Goal: Information Seeking & Learning: Find specific page/section

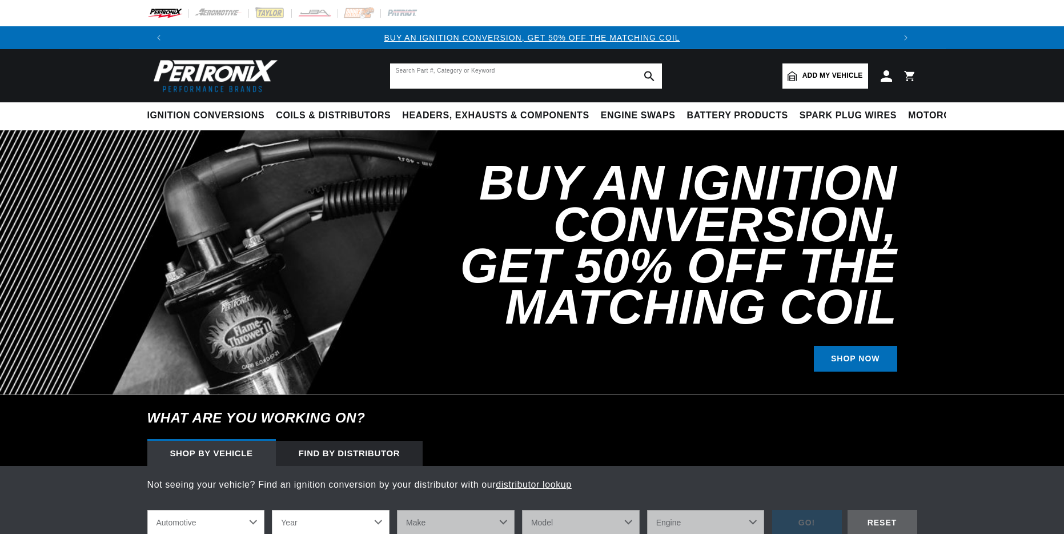
click at [409, 75] on input "text" at bounding box center [526, 75] width 272 height 25
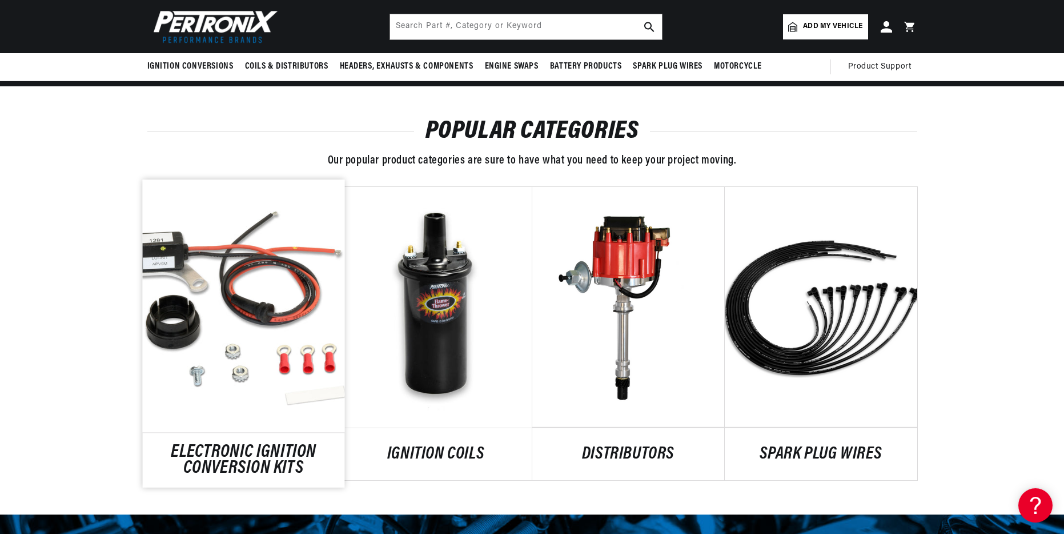
click at [265, 445] on link "ELECTRONIC IGNITION CONVERSION KITS" at bounding box center [243, 460] width 202 height 31
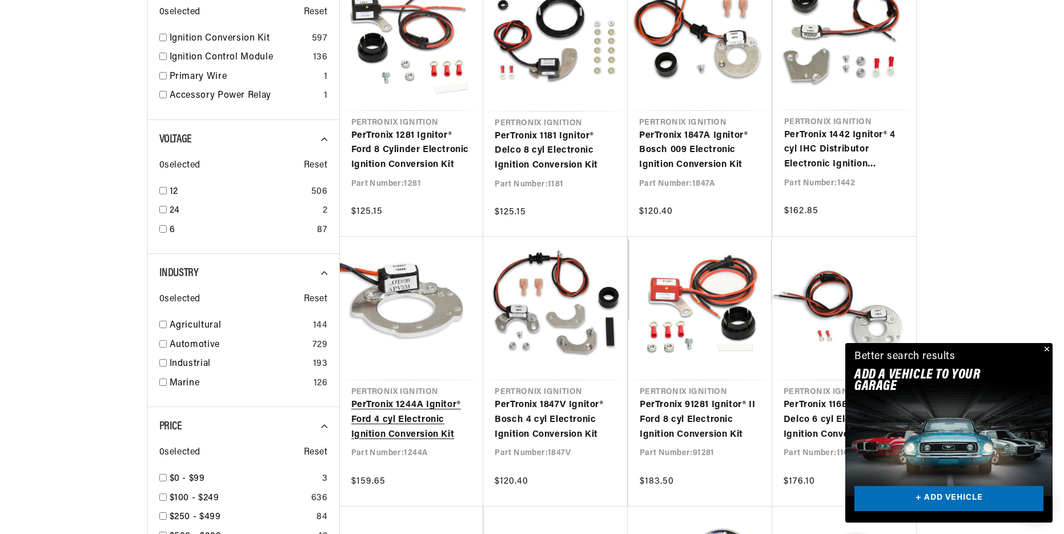
scroll to position [343, 0]
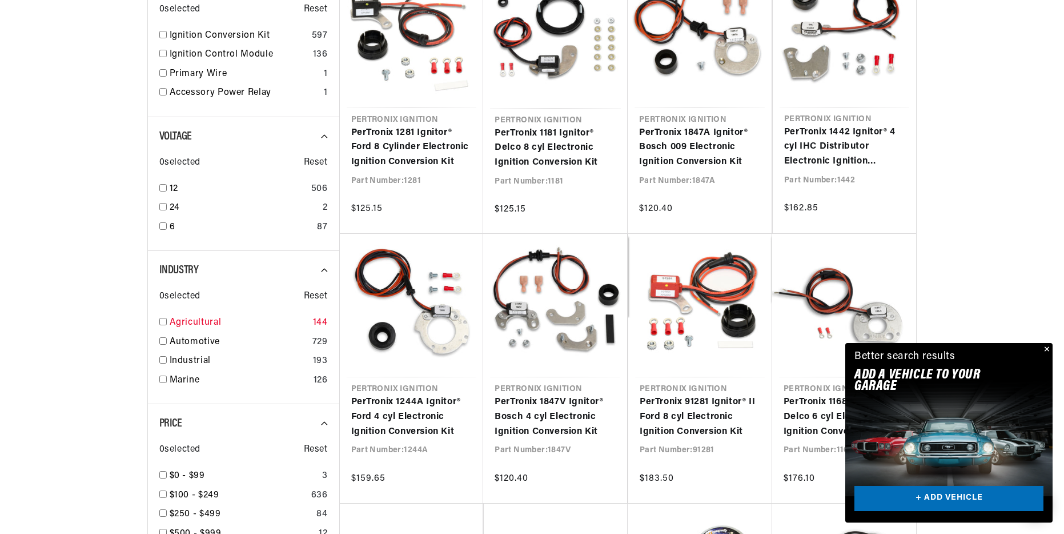
click at [165, 321] on input "checkbox" at bounding box center [162, 321] width 7 height 7
checkbox input "true"
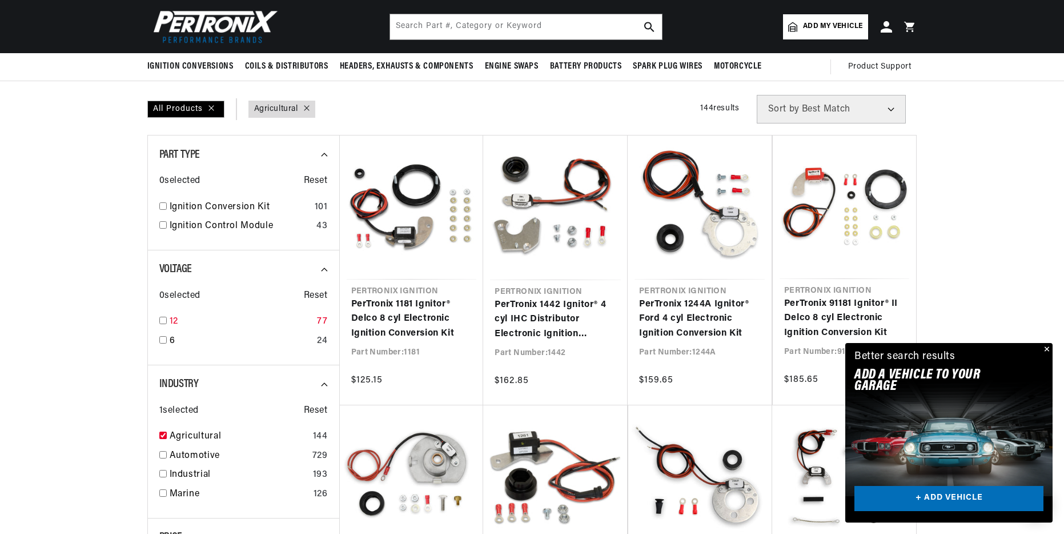
scroll to position [0, 1427]
click at [163, 321] on input "checkbox" at bounding box center [162, 320] width 7 height 7
checkbox input "true"
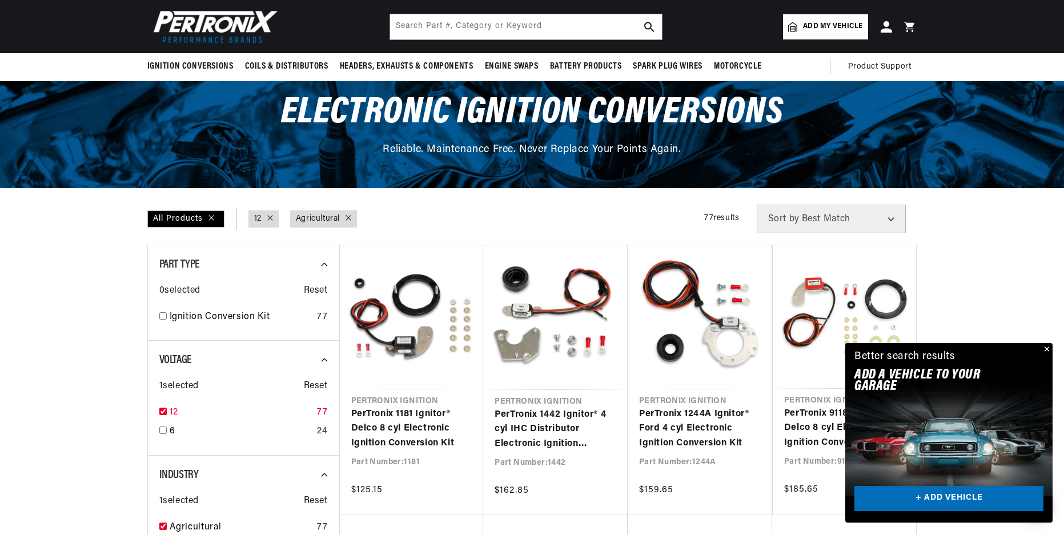
scroll to position [57, 0]
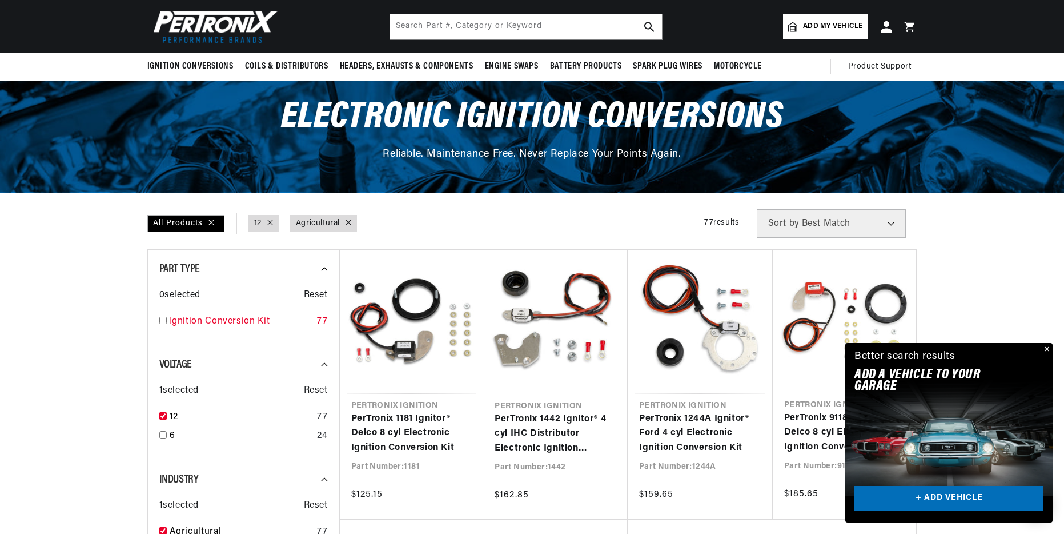
click at [161, 322] on input "checkbox" at bounding box center [162, 320] width 7 height 7
checkbox input "true"
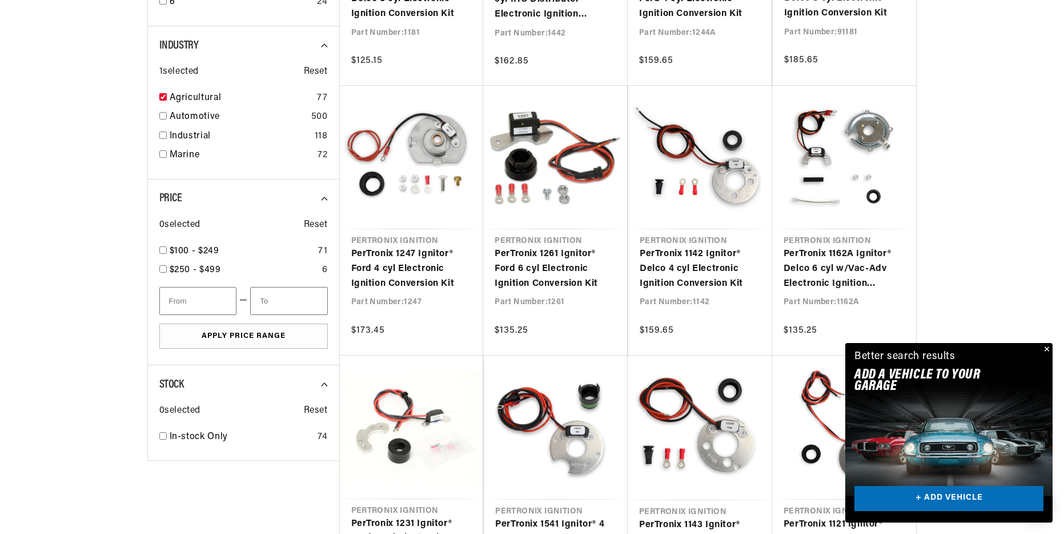
scroll to position [514, 0]
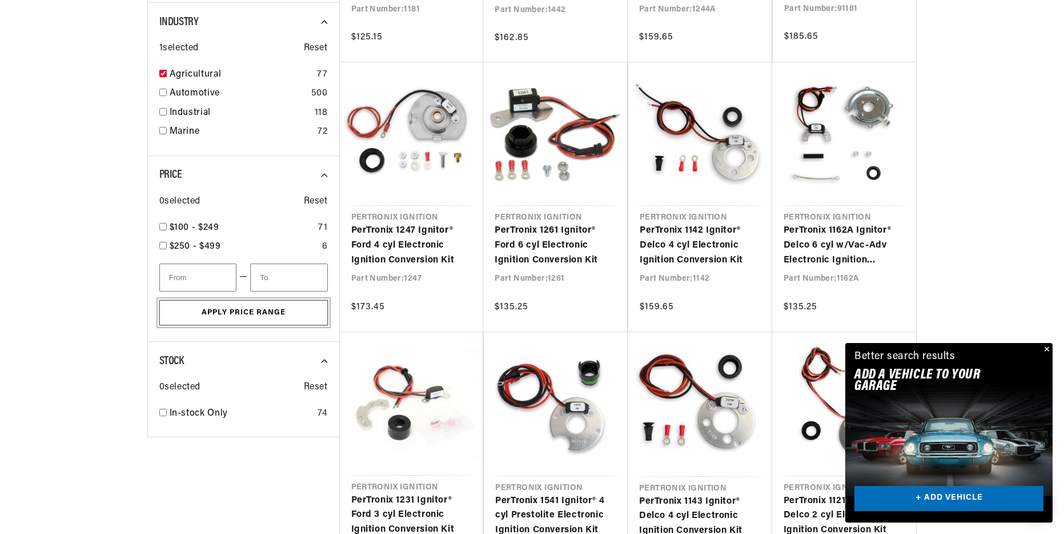
click at [247, 320] on button "Apply Price Range" at bounding box center [243, 313] width 169 height 26
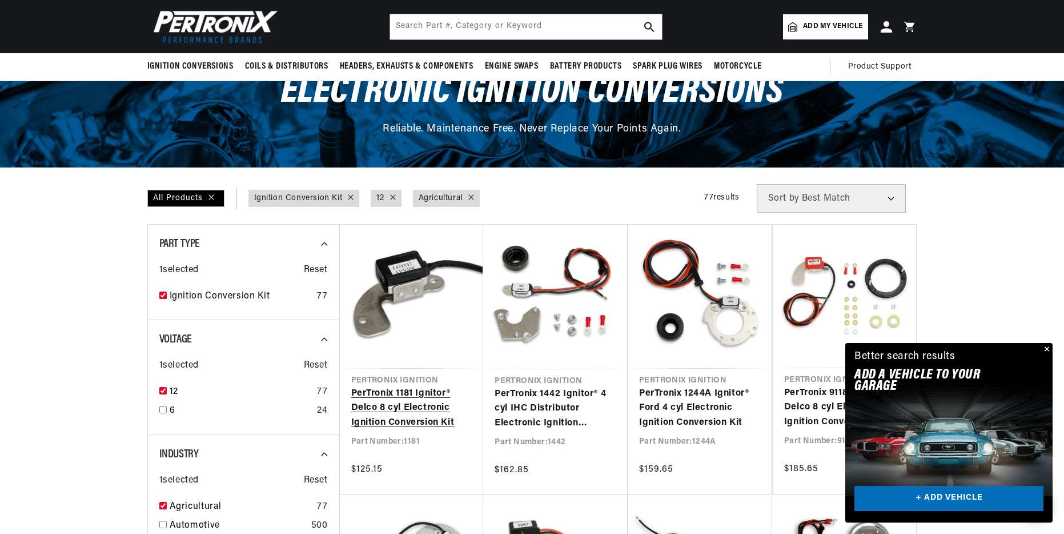
scroll to position [0, 0]
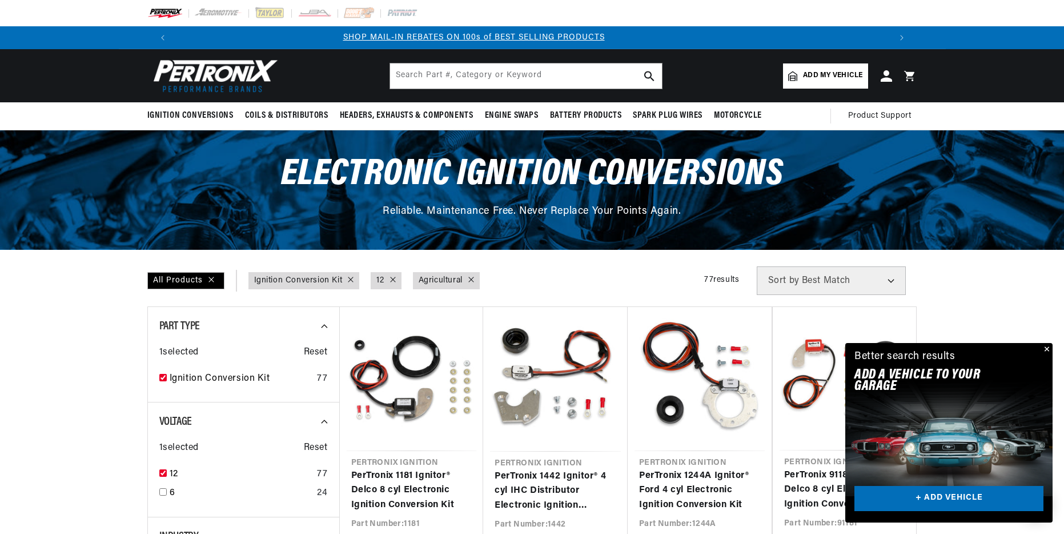
click at [893, 281] on select "Best Match Featured Name, A-Z Name, Z-A Price, Low to High Price, High to Low" at bounding box center [831, 280] width 149 height 29
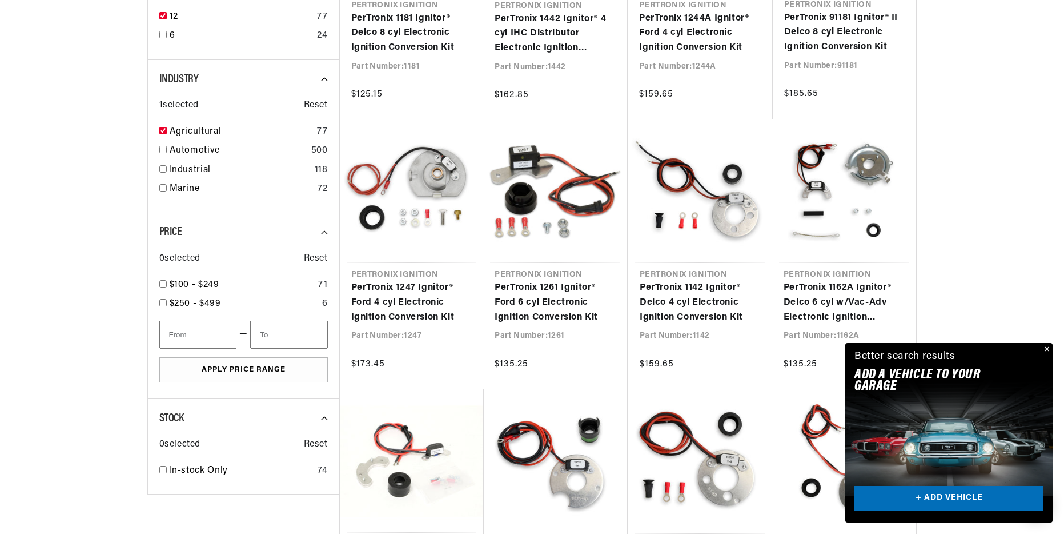
scroll to position [0, 714]
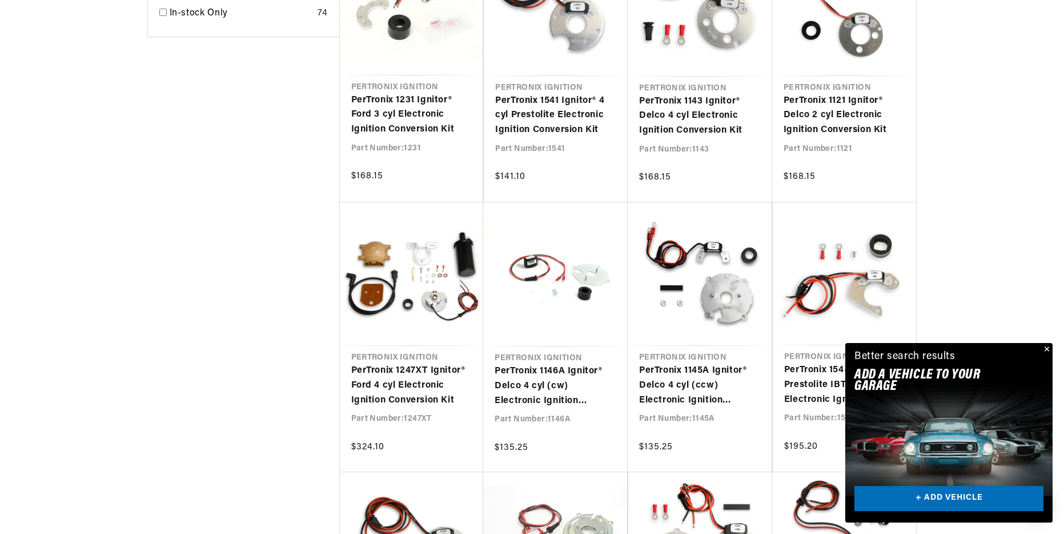
scroll to position [0, 1376]
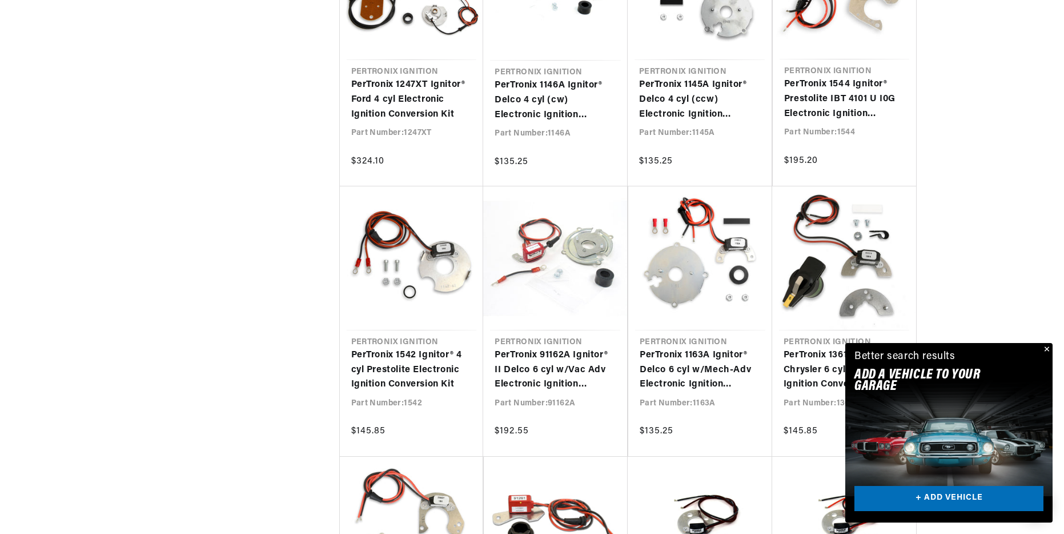
click at [1049, 350] on button "Close" at bounding box center [1046, 350] width 14 height 14
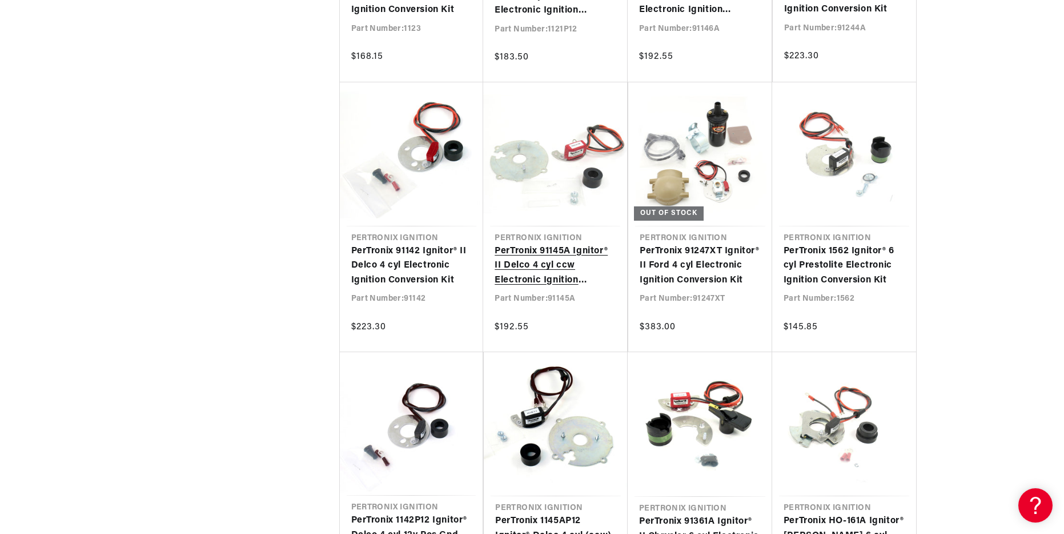
click at [540, 275] on link "PerTronix 91145A Ignitor® II Delco 4 cyl ccw Electronic Ignition Conversion Kit" at bounding box center [555, 266] width 121 height 44
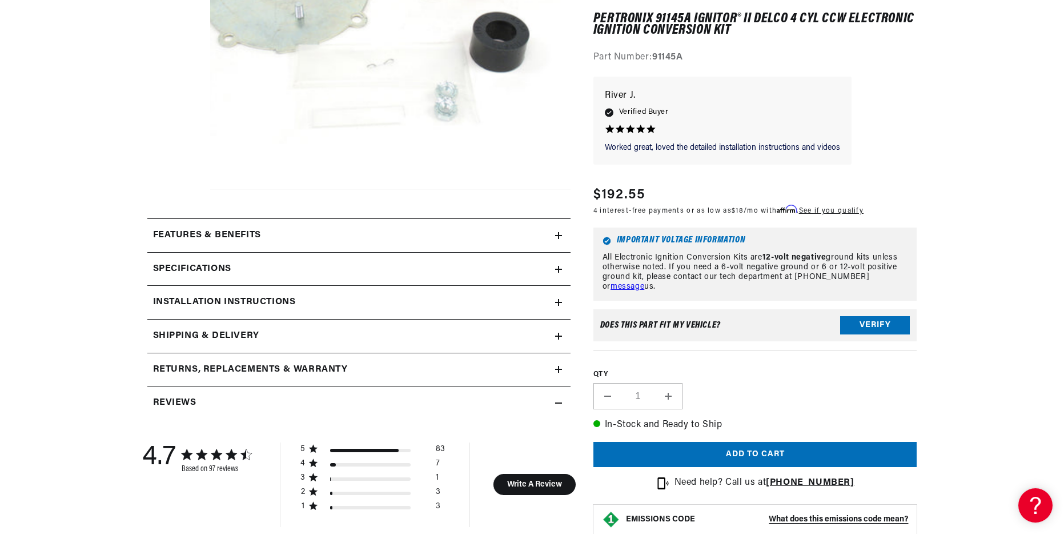
scroll to position [0, 714]
click at [557, 306] on icon at bounding box center [558, 302] width 7 height 7
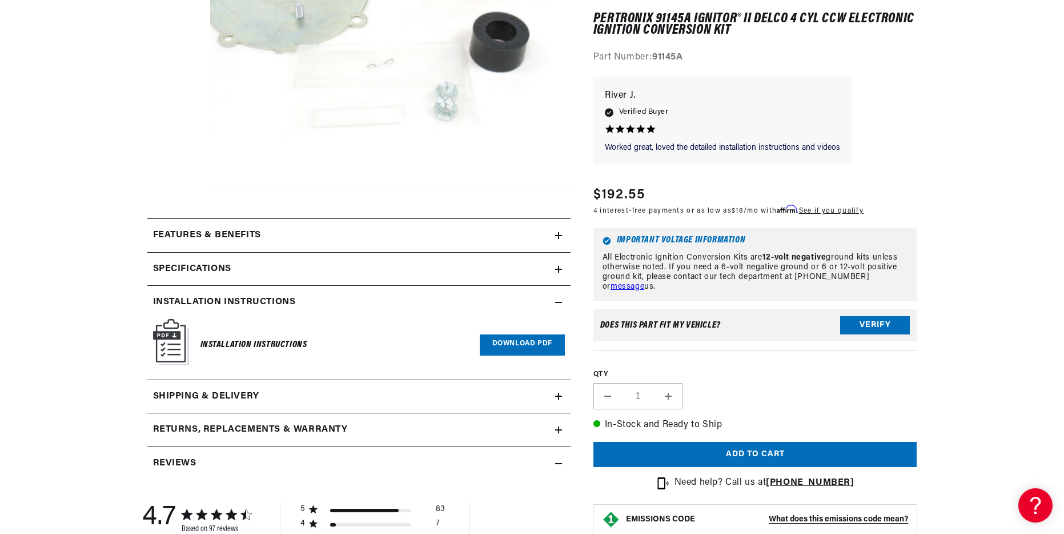
click at [182, 339] on img at bounding box center [171, 342] width 36 height 46
click at [519, 346] on link "Download PDF" at bounding box center [522, 344] width 85 height 21
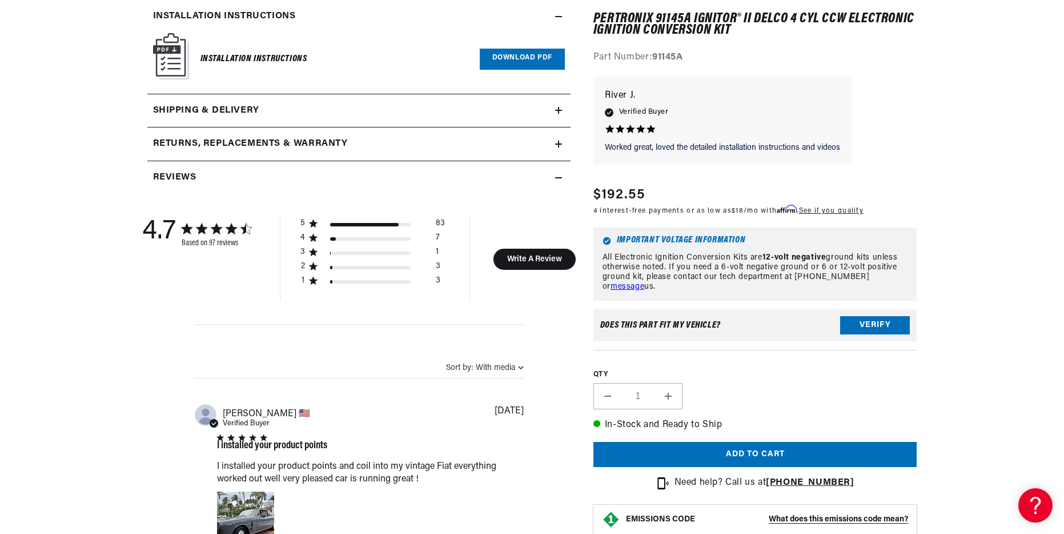
scroll to position [686, 0]
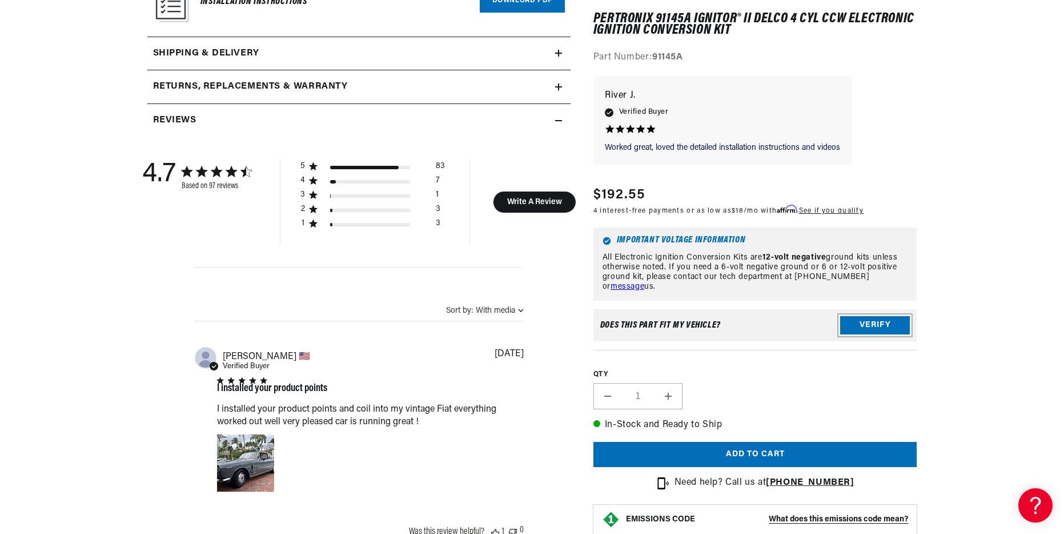
click at [870, 331] on button "Verify" at bounding box center [875, 326] width 70 height 18
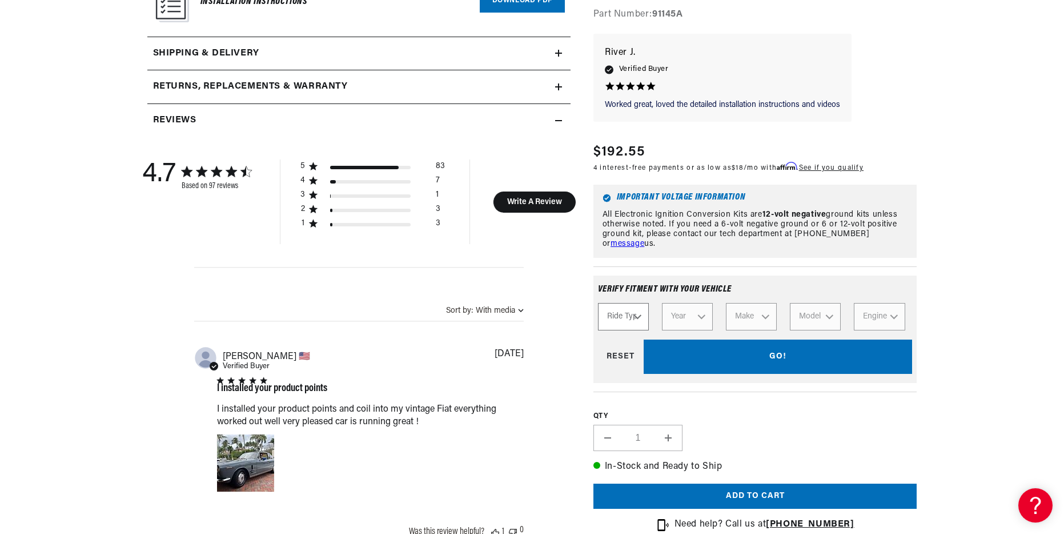
click at [641, 317] on select "Ride Type Automotive Agricultural Industrial Marine Motorcycle" at bounding box center [623, 316] width 51 height 27
select select "Agricultural"
click at [598, 306] on select "Ride Type Automotive Agricultural Industrial Marine Motorcycle" at bounding box center [623, 316] width 51 height 27
select select "Agricultural"
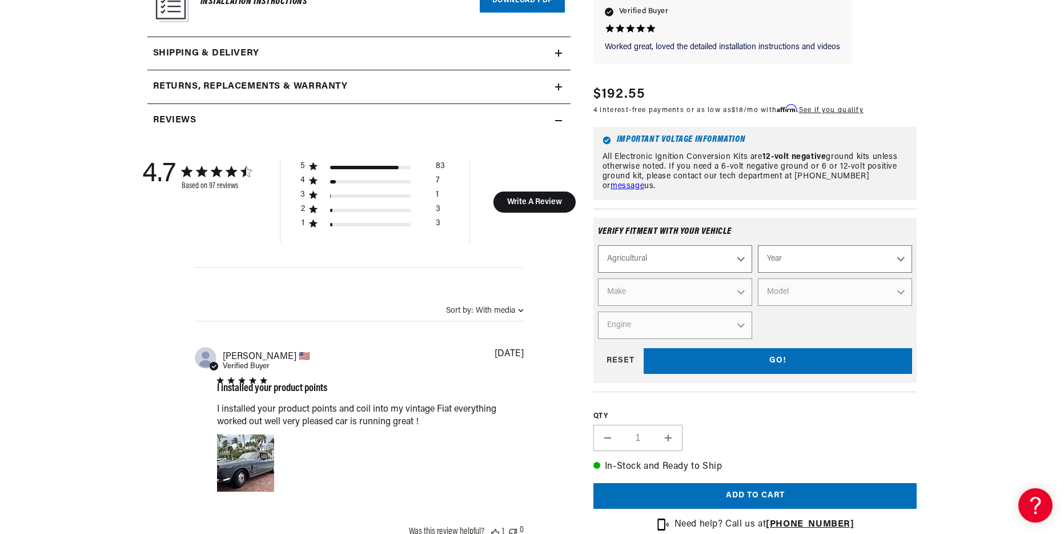
scroll to position [0, 0]
click at [895, 261] on select "Year 1970 1965 1964 1960 1959 1958 1957 1939 1938 1937" at bounding box center [835, 259] width 154 height 27
select select "1965"
click at [758, 248] on select "Year 1970 1965 1964 1960 1959 1958 1957 1939 1938 1937" at bounding box center [835, 259] width 154 height 27
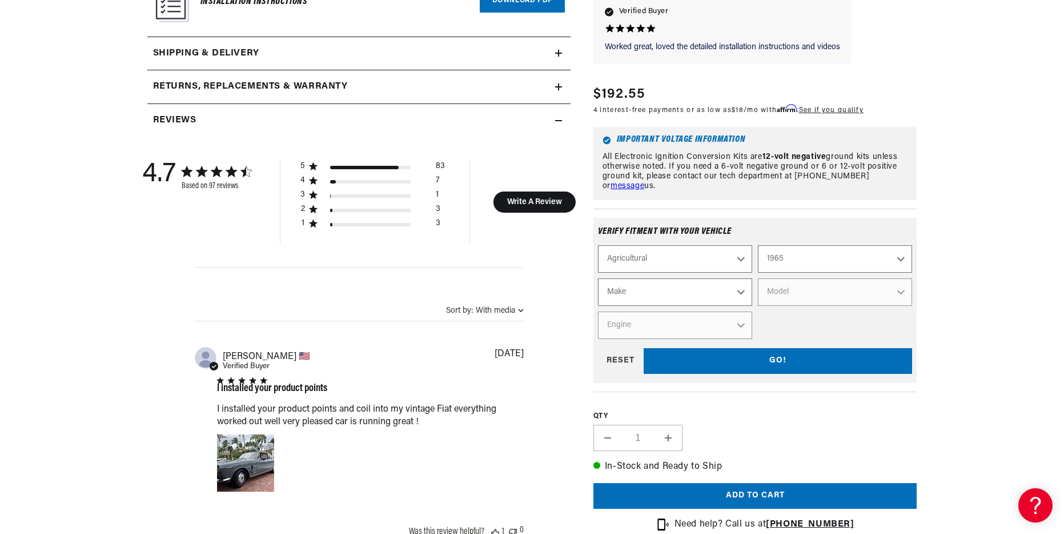
click at [739, 297] on select "Make Ford" at bounding box center [675, 292] width 154 height 27
click at [901, 262] on select "1970 1965 1964 1960 1959 1958 1957 1939 1938 1937" at bounding box center [835, 259] width 154 height 27
click at [758, 248] on select "1970 1965 1964 1960 1959 1958 1957 1939 1938 1937" at bounding box center [835, 259] width 154 height 27
select select "1960"
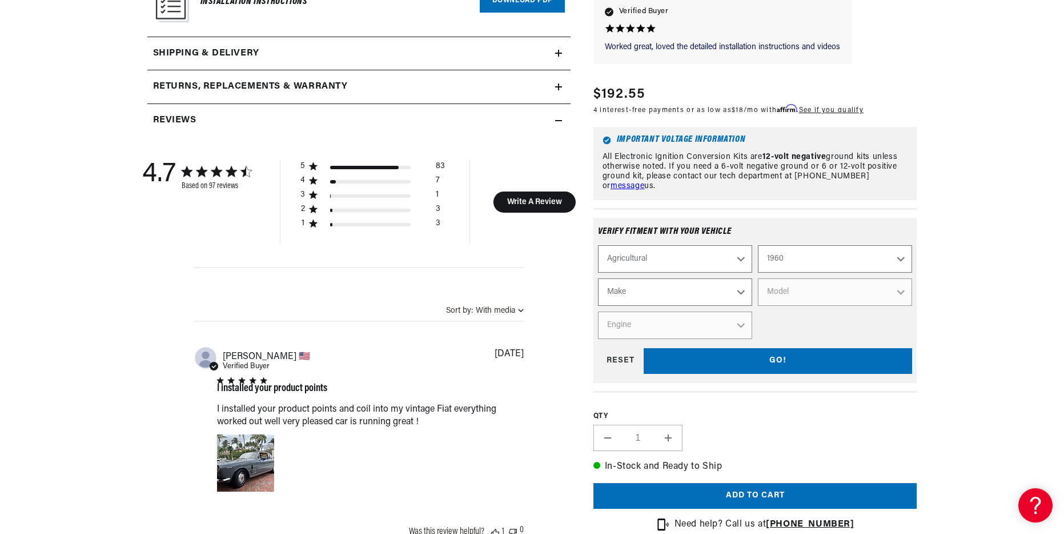
click at [743, 295] on select "Make John Bean" at bounding box center [675, 292] width 154 height 27
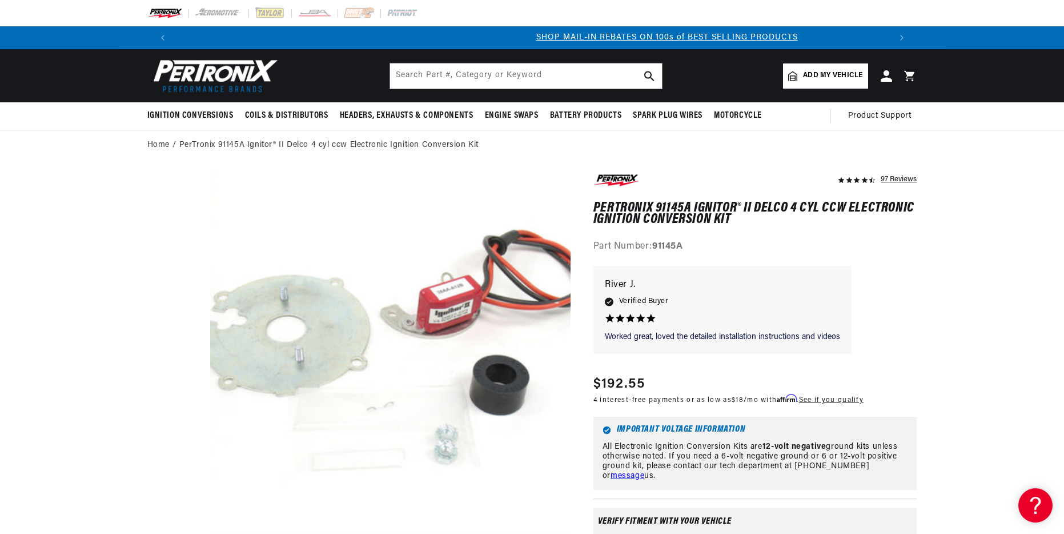
scroll to position [0, 714]
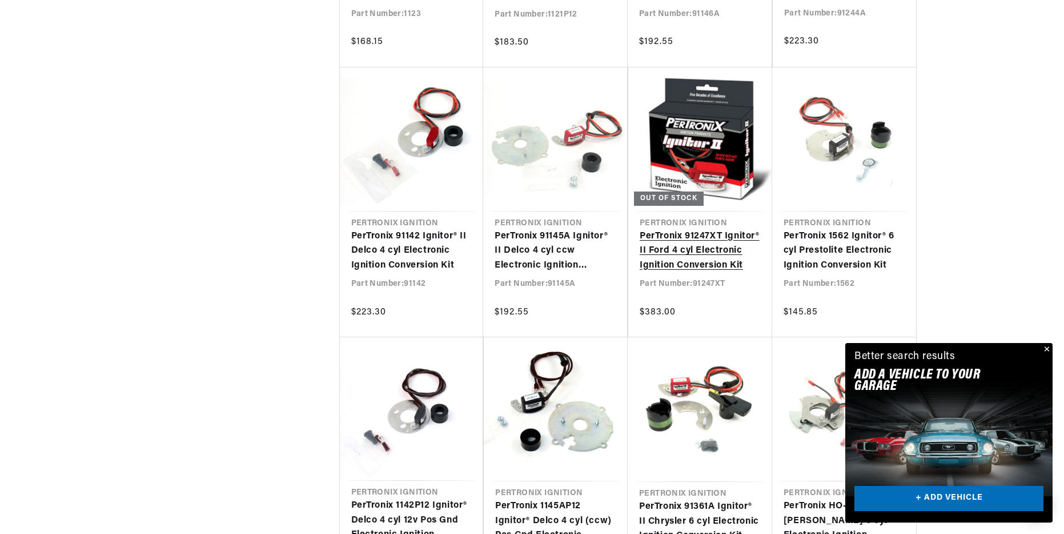
scroll to position [2164, 0]
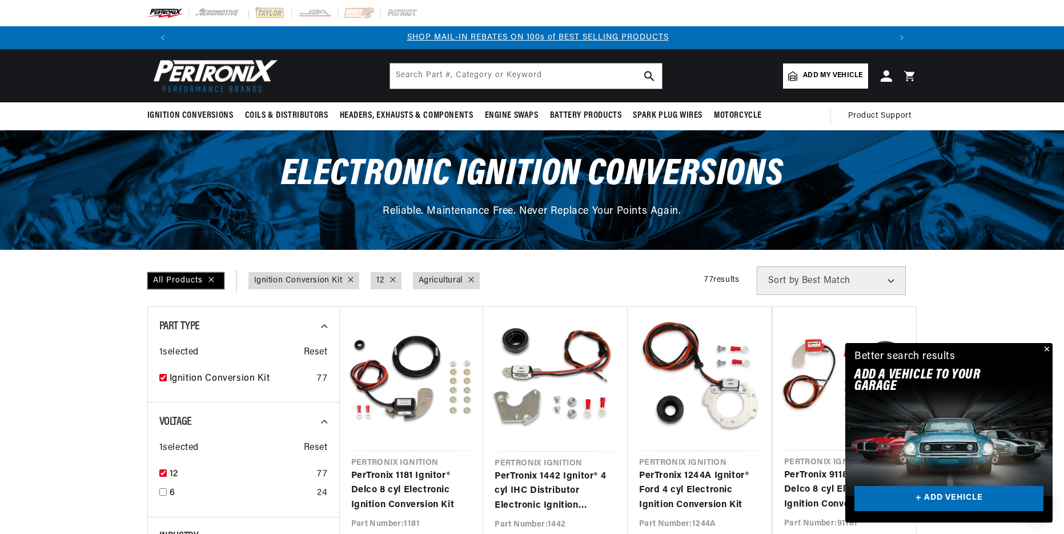
scroll to position [0, 714]
click at [796, 282] on span "Sort by" at bounding box center [783, 280] width 31 height 9
click at [891, 283] on select "Best Match Featured Name, A-Z Name, Z-A Price, Low to High Price, High to Low" at bounding box center [831, 280] width 149 height 29
select select "title"
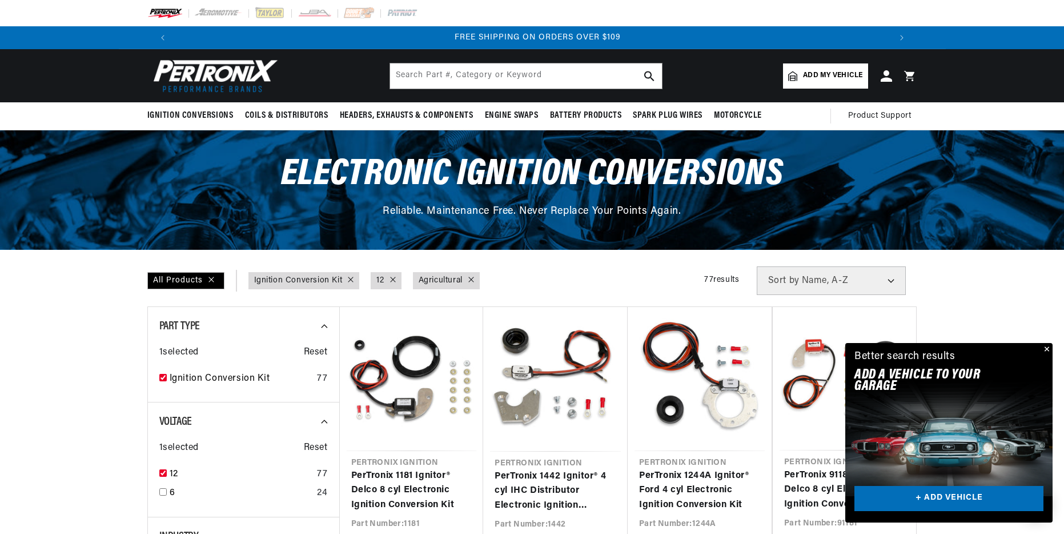
click at [757, 266] on select "Best Match Featured Name, A-Z Name, Z-A Price, Low to High Price, High to Low" at bounding box center [831, 280] width 149 height 29
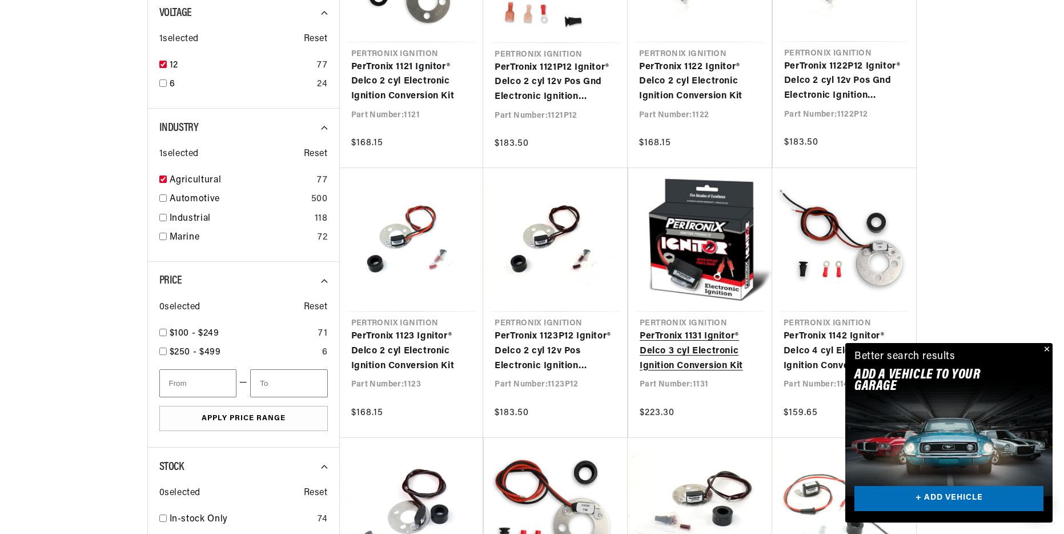
scroll to position [457, 0]
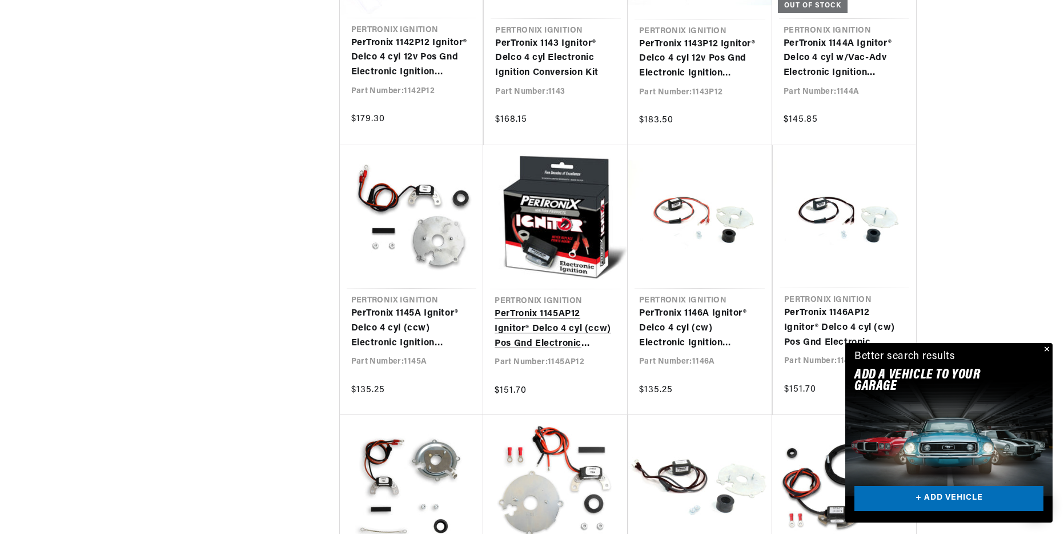
scroll to position [0, 1427]
click at [548, 328] on link "PerTronix 1145AP12 Ignitor® Delco 4 cyl (ccw) Pos Gnd Electronic Ignition Conve…" at bounding box center [556, 329] width 122 height 44
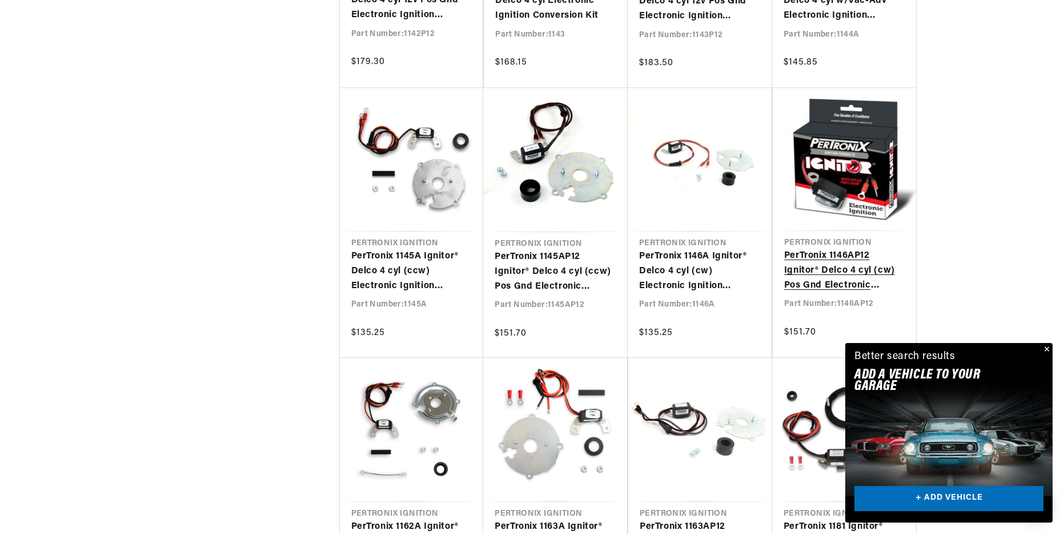
click at [831, 278] on link "PerTronix 1146AP12 Ignitor® Delco 4 cyl (cw) Pos Gnd Electronic Ignition Conver…" at bounding box center [844, 271] width 121 height 44
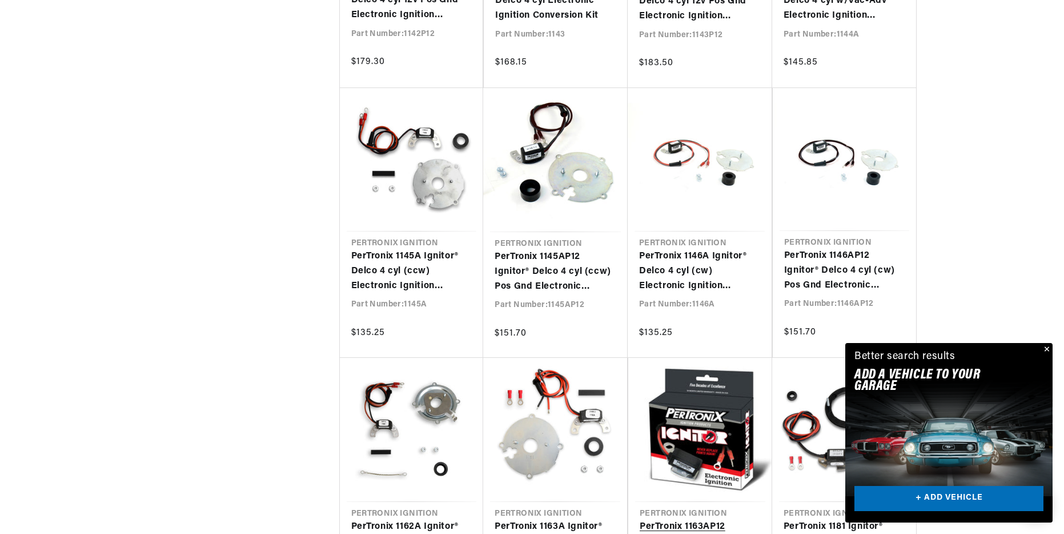
scroll to position [0, 714]
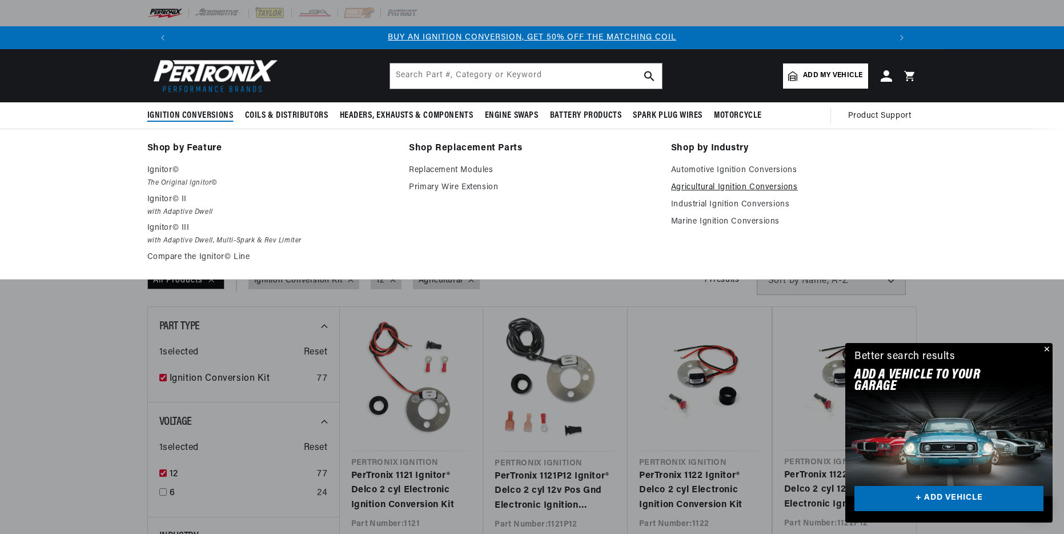
click at [738, 189] on link "Agricultural Ignition Conversions" at bounding box center [794, 188] width 246 height 14
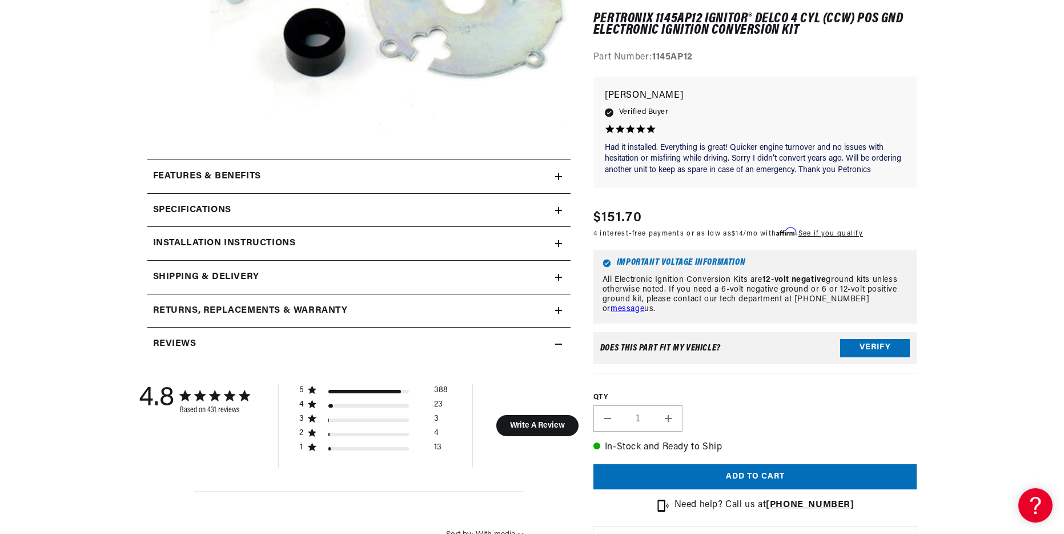
scroll to position [457, 0]
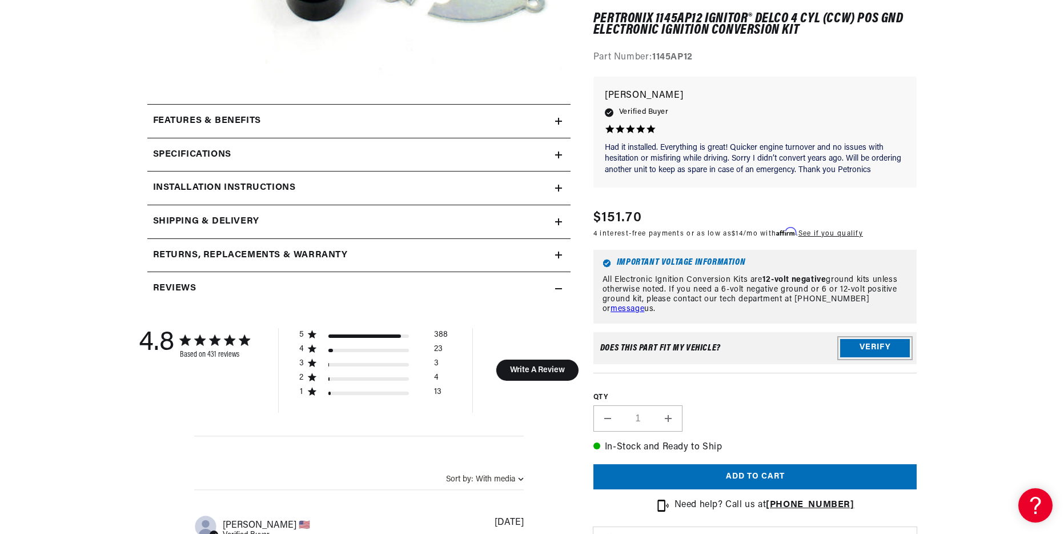
click at [875, 342] on button "Verify" at bounding box center [875, 348] width 70 height 18
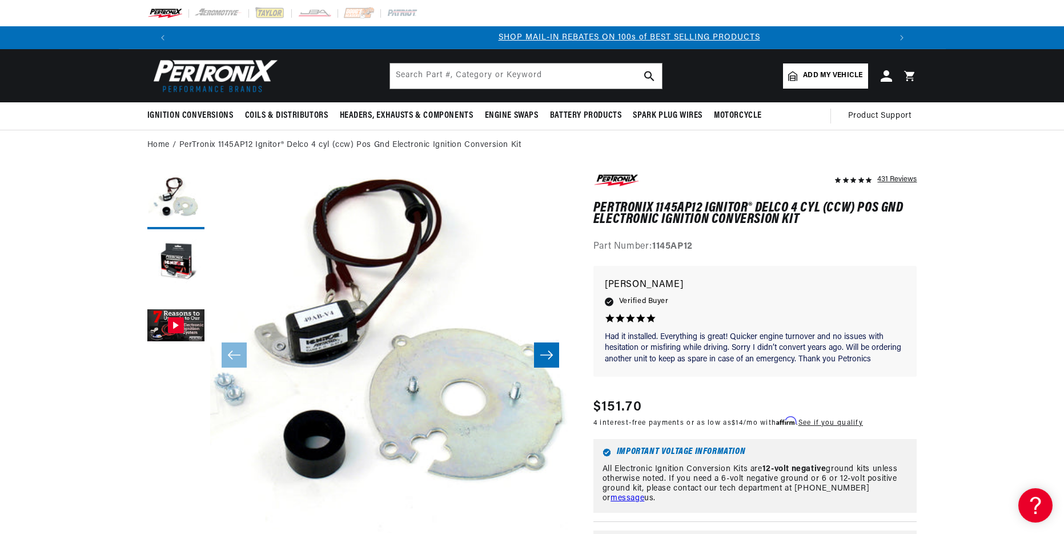
scroll to position [0, 714]
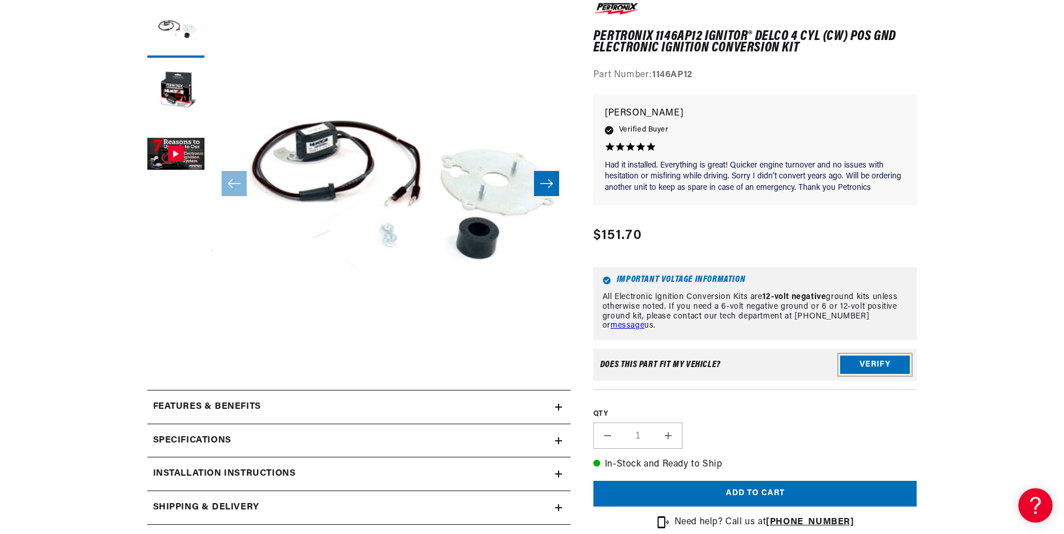
click at [882, 366] on button "Verify" at bounding box center [875, 364] width 70 height 18
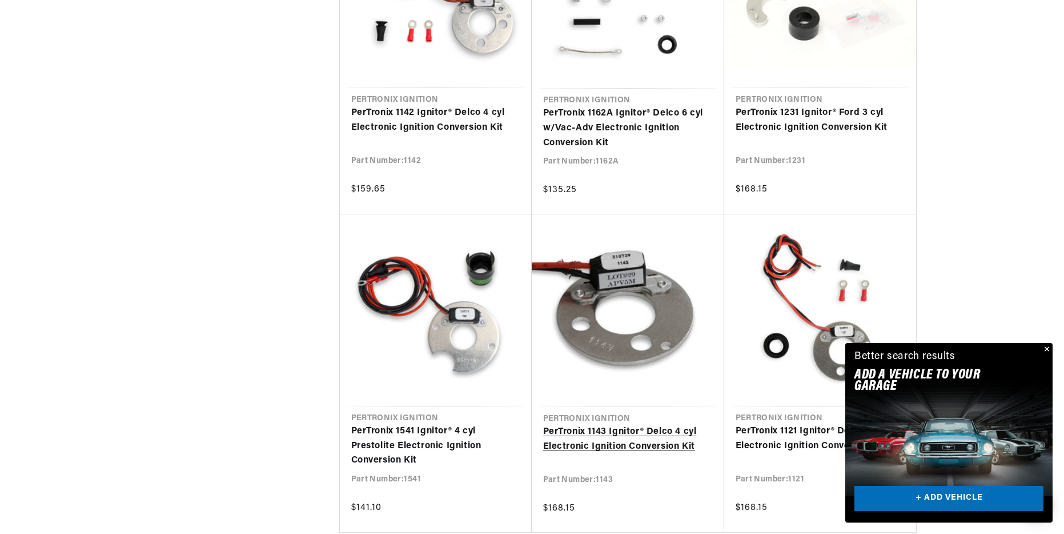
scroll to position [1143, 0]
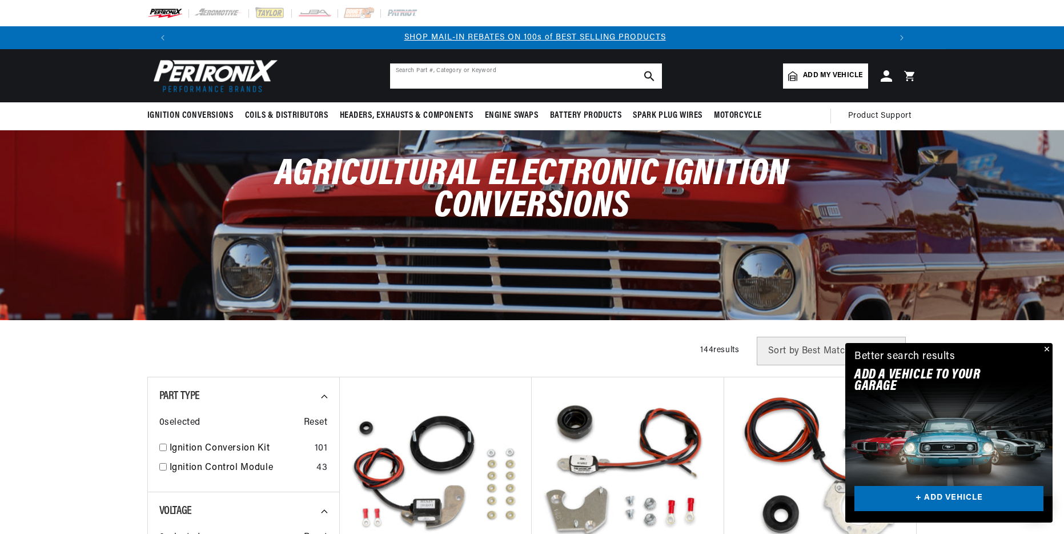
click at [432, 75] on input "text" at bounding box center [526, 75] width 272 height 25
type input "[PERSON_NAME] deere 3020 gas delco pos ground"
click at [650, 72] on use "search button" at bounding box center [650, 76] width 10 height 10
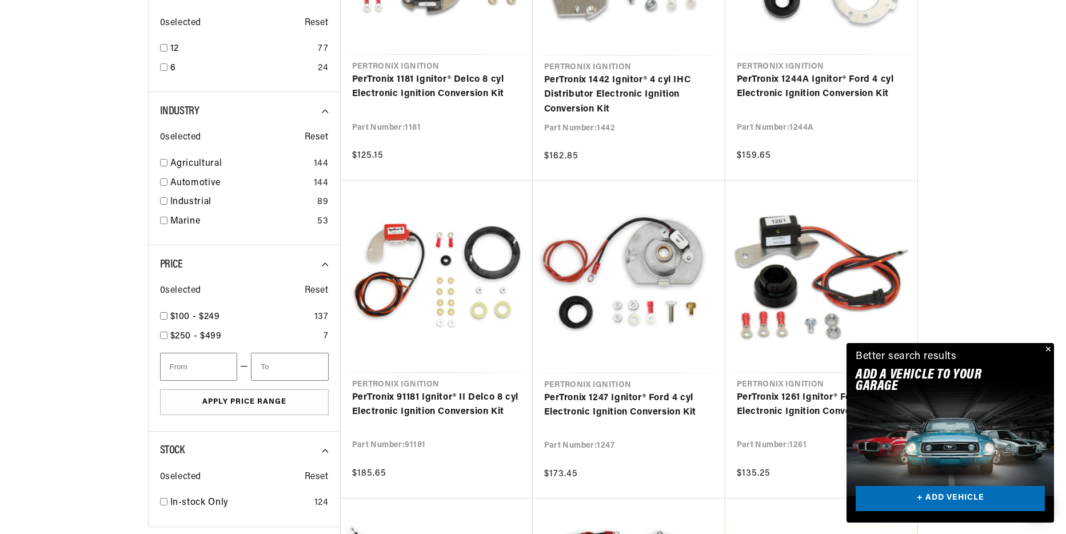
scroll to position [0, 714]
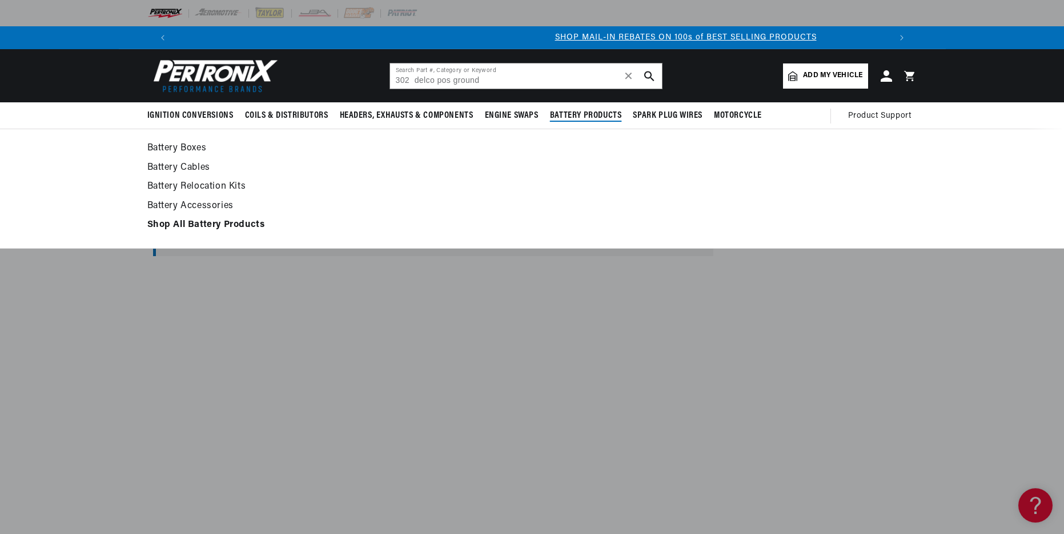
scroll to position [0, 714]
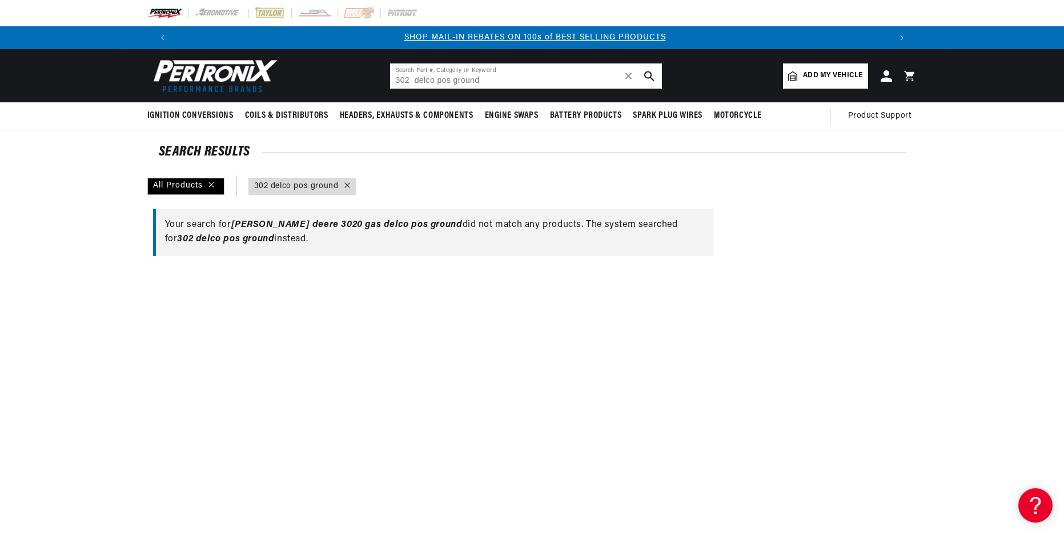
click at [413, 78] on input "302 delco pos ground" at bounding box center [526, 75] width 272 height 25
click at [651, 75] on use "search button" at bounding box center [650, 76] width 10 height 10
type input "302 delco pos ground"
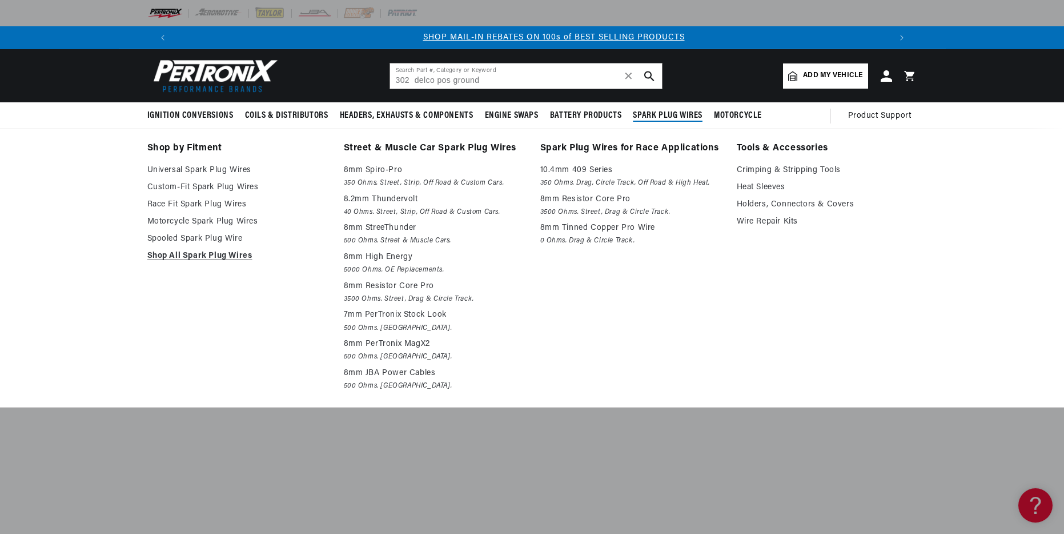
scroll to position [0, 714]
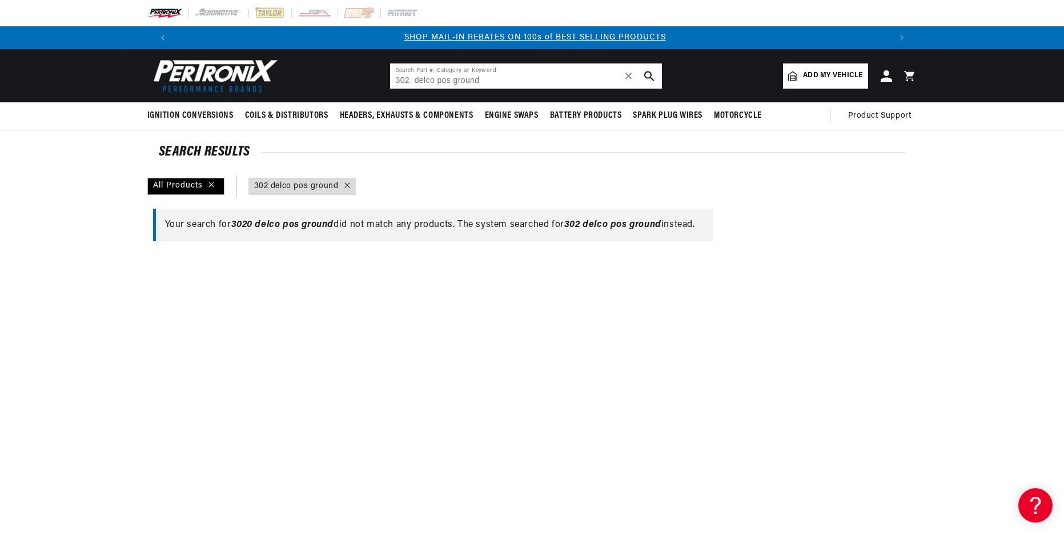
click at [410, 78] on input "302 delco pos ground" at bounding box center [526, 75] width 272 height 25
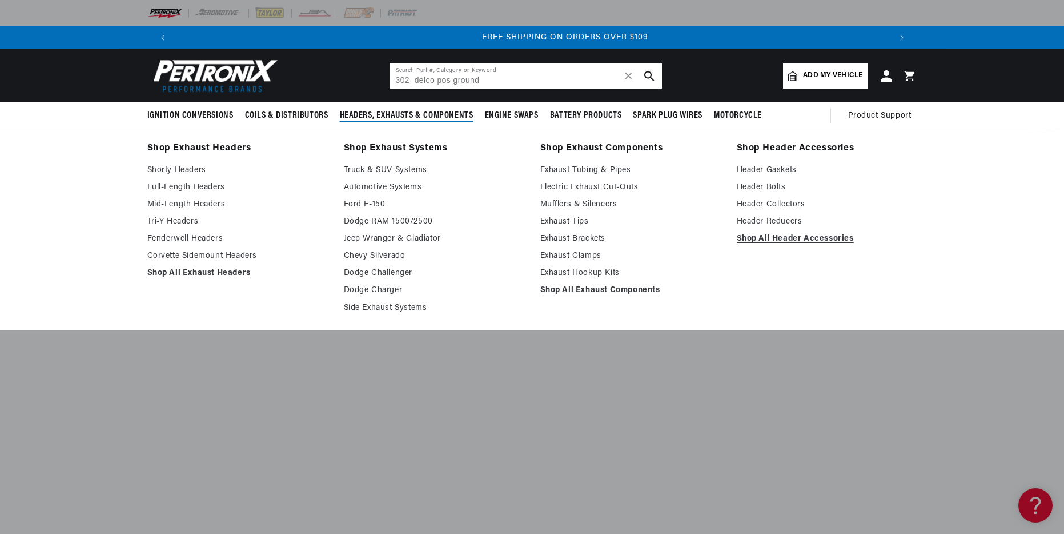
scroll to position [0, 1427]
